Goal: Task Accomplishment & Management: Manage account settings

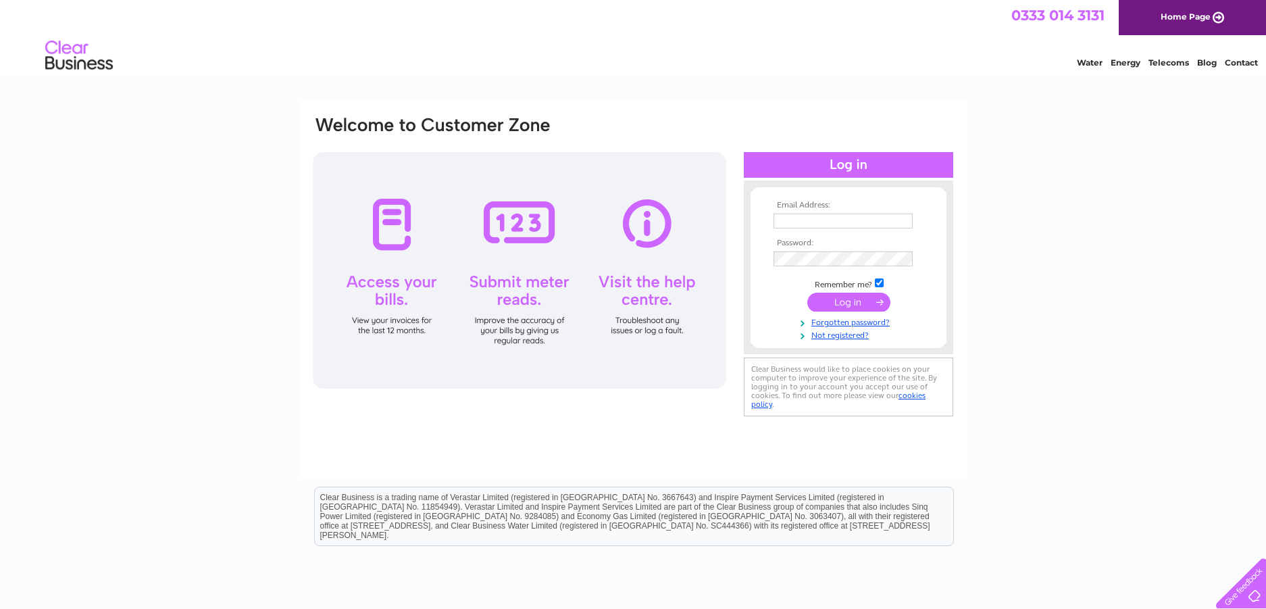
click at [403, 289] on div at bounding box center [519, 270] width 413 height 236
click at [780, 223] on input "text" at bounding box center [842, 220] width 139 height 15
type input "[EMAIL_ADDRESS][DOMAIN_NAME]"
click at [858, 303] on input "submit" at bounding box center [848, 303] width 83 height 19
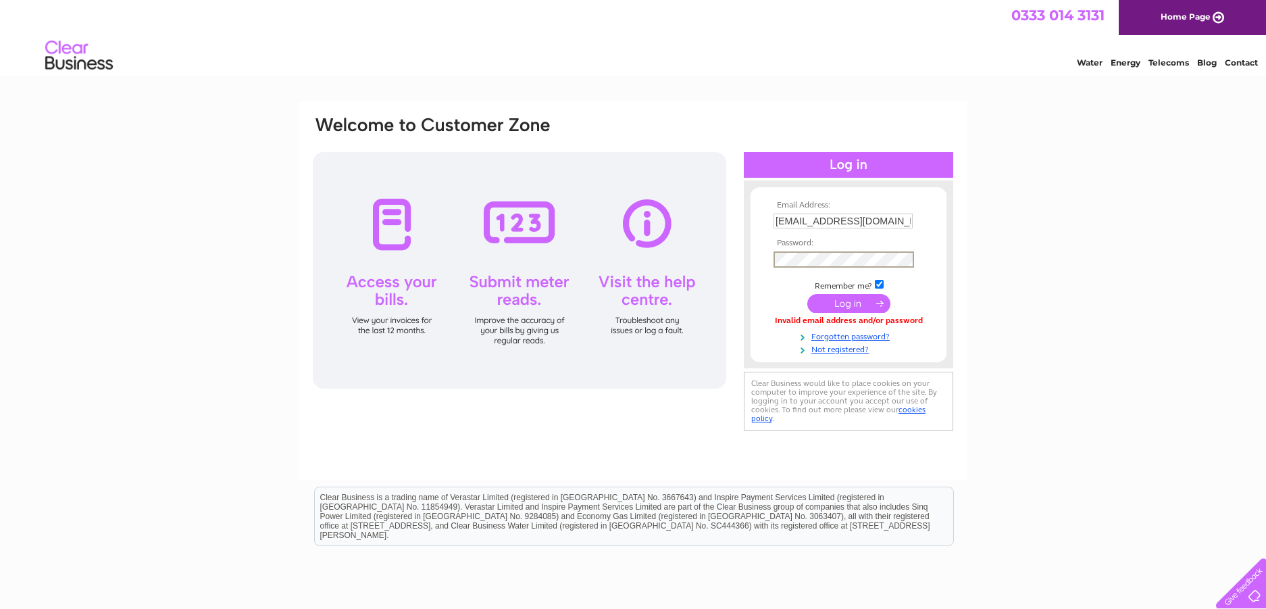
click at [840, 300] on input "submit" at bounding box center [848, 303] width 83 height 19
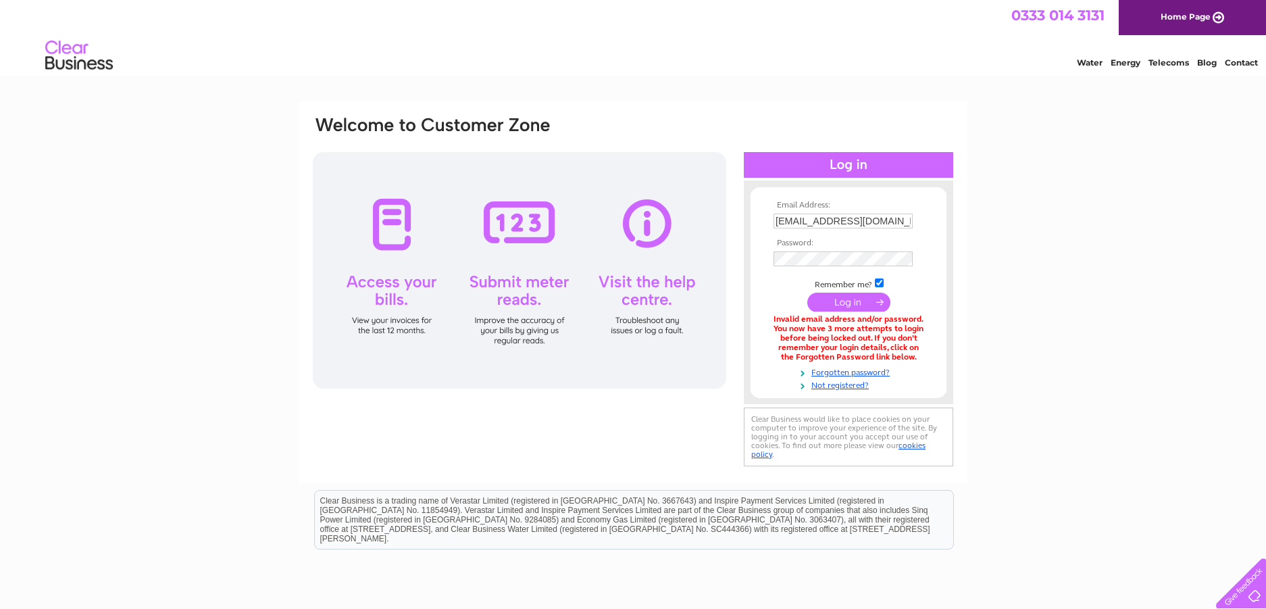
click at [873, 299] on input "submit" at bounding box center [848, 302] width 83 height 19
click at [849, 300] on input "submit" at bounding box center [848, 303] width 83 height 19
click at [879, 221] on input "[EMAIL_ADDRESS][DOMAIN_NAME]" at bounding box center [843, 221] width 141 height 16
click at [1169, 66] on link "Telecoms" at bounding box center [1168, 62] width 41 height 10
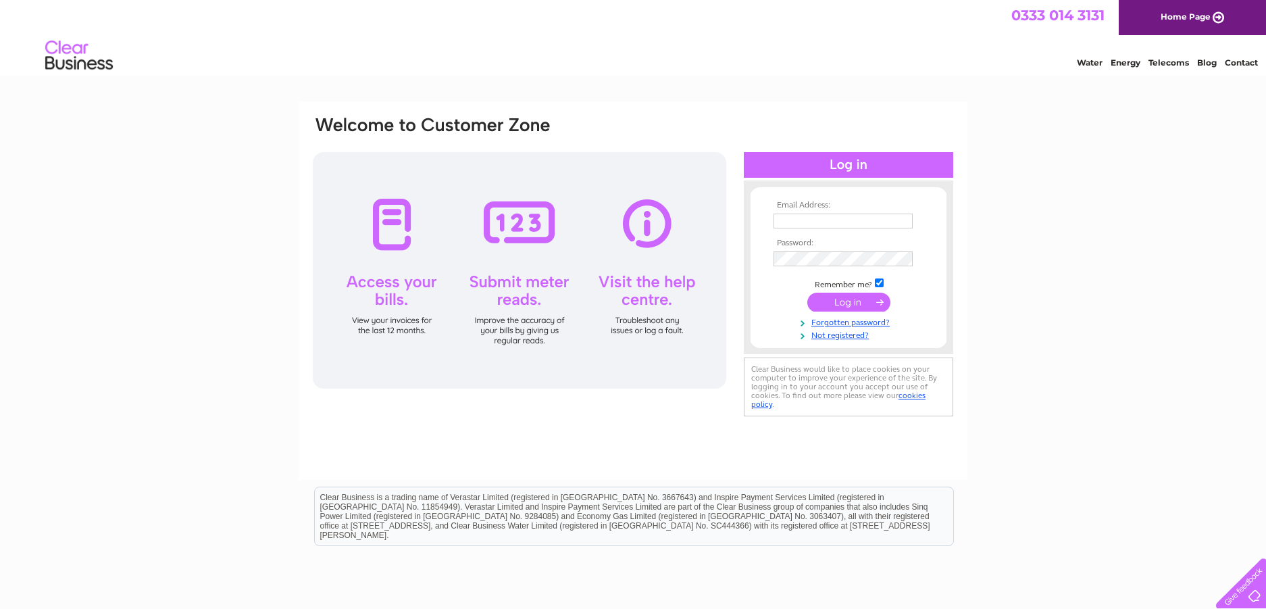
click at [785, 222] on input "text" at bounding box center [842, 220] width 139 height 15
type input "[EMAIL_ADDRESS][DOMAIN_NAME]"
click at [860, 301] on input "submit" at bounding box center [848, 303] width 83 height 19
click at [860, 301] on input "submit" at bounding box center [848, 302] width 83 height 19
